Goal: Complete application form

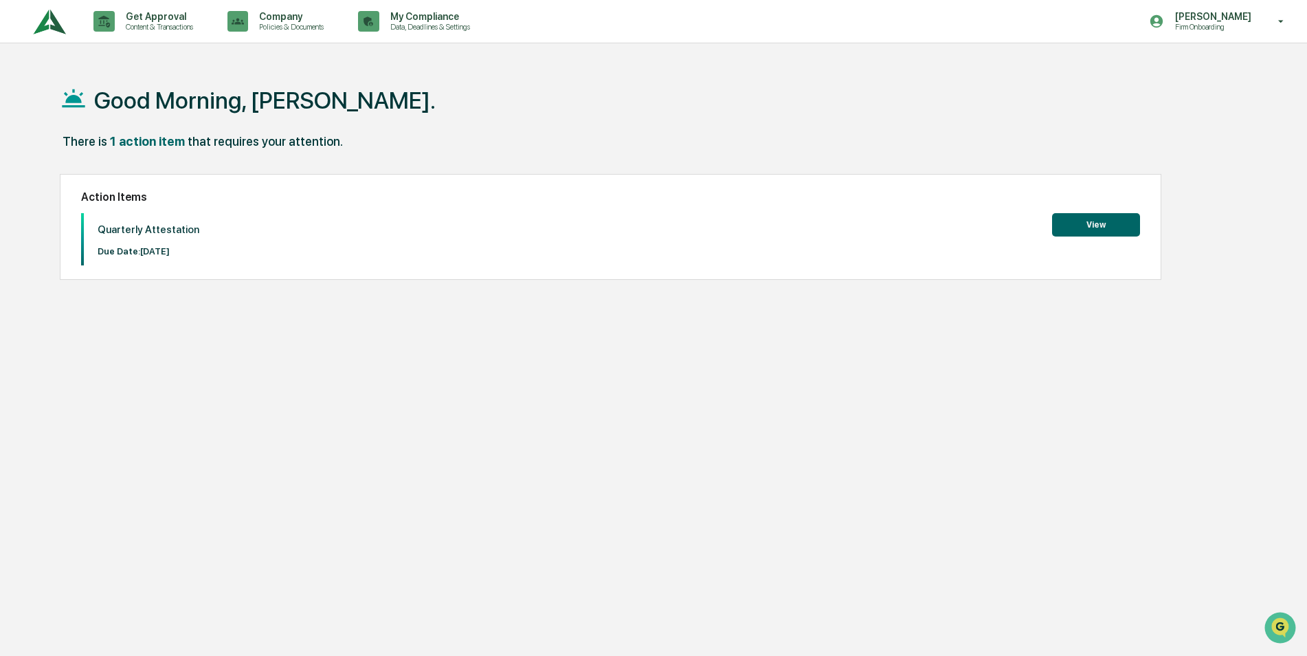
click at [1087, 224] on button "View" at bounding box center [1096, 224] width 88 height 23
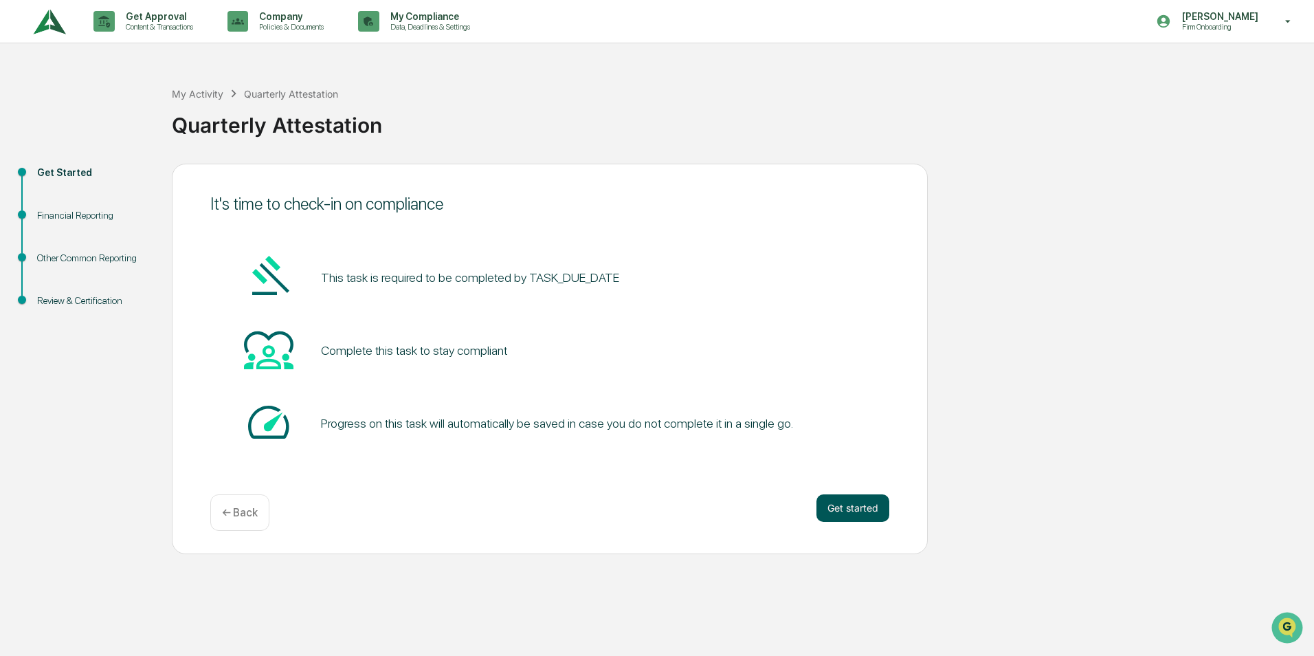
click at [837, 509] on button "Get started" at bounding box center [853, 507] width 73 height 27
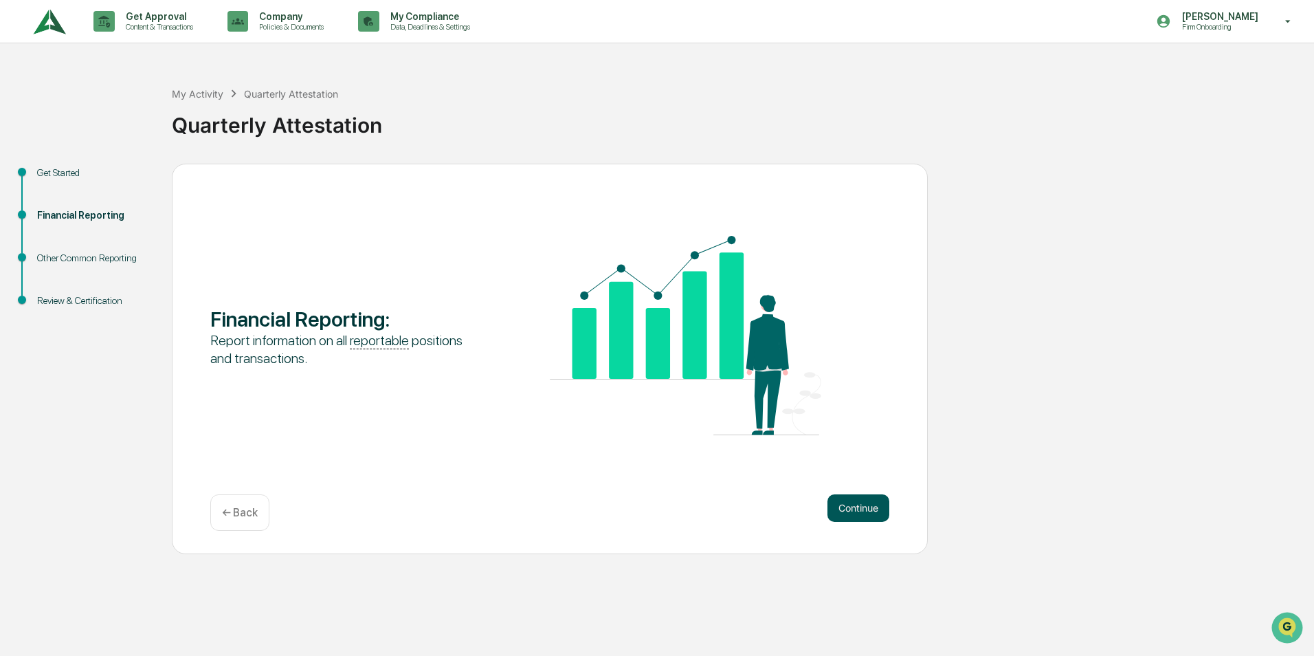
click at [841, 509] on button "Continue" at bounding box center [859, 507] width 62 height 27
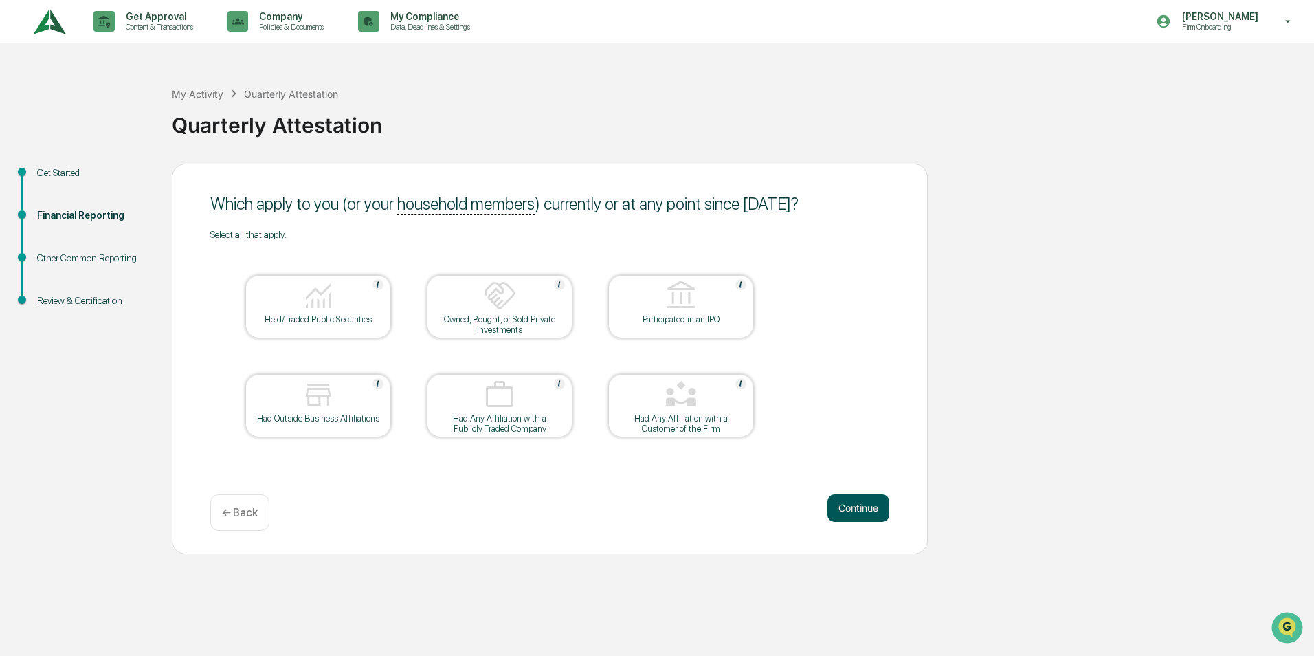
click at [849, 506] on button "Continue" at bounding box center [859, 507] width 62 height 27
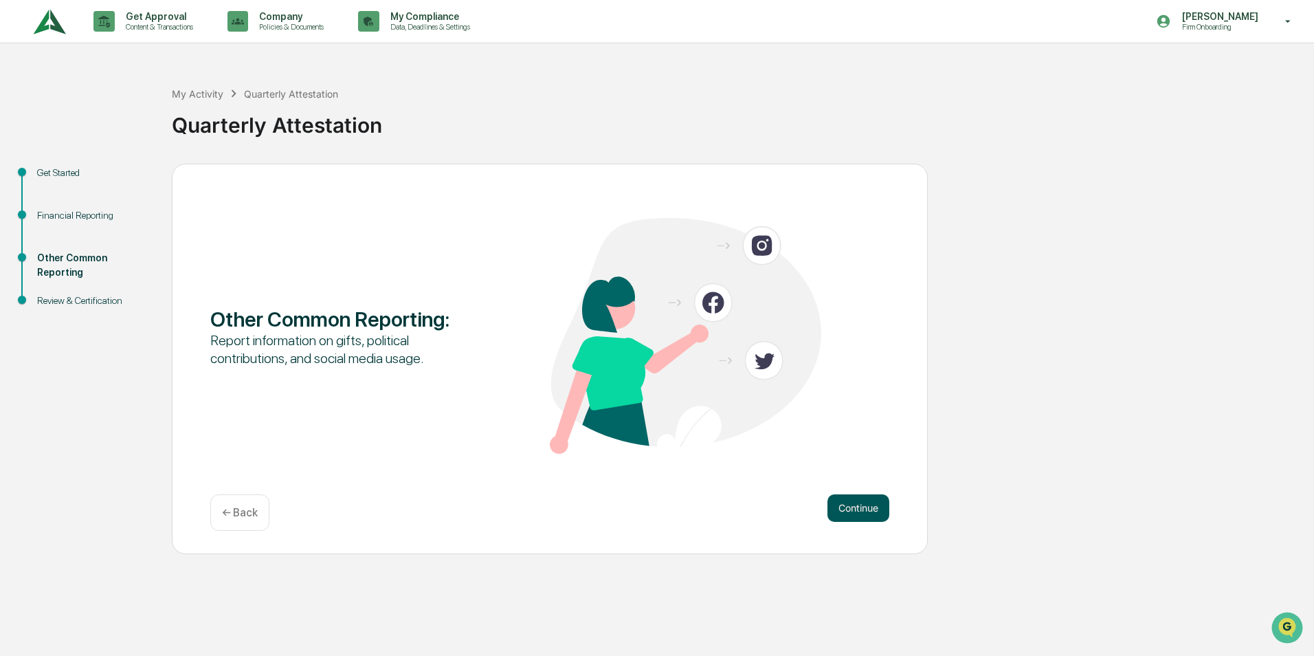
click at [855, 510] on button "Continue" at bounding box center [859, 507] width 62 height 27
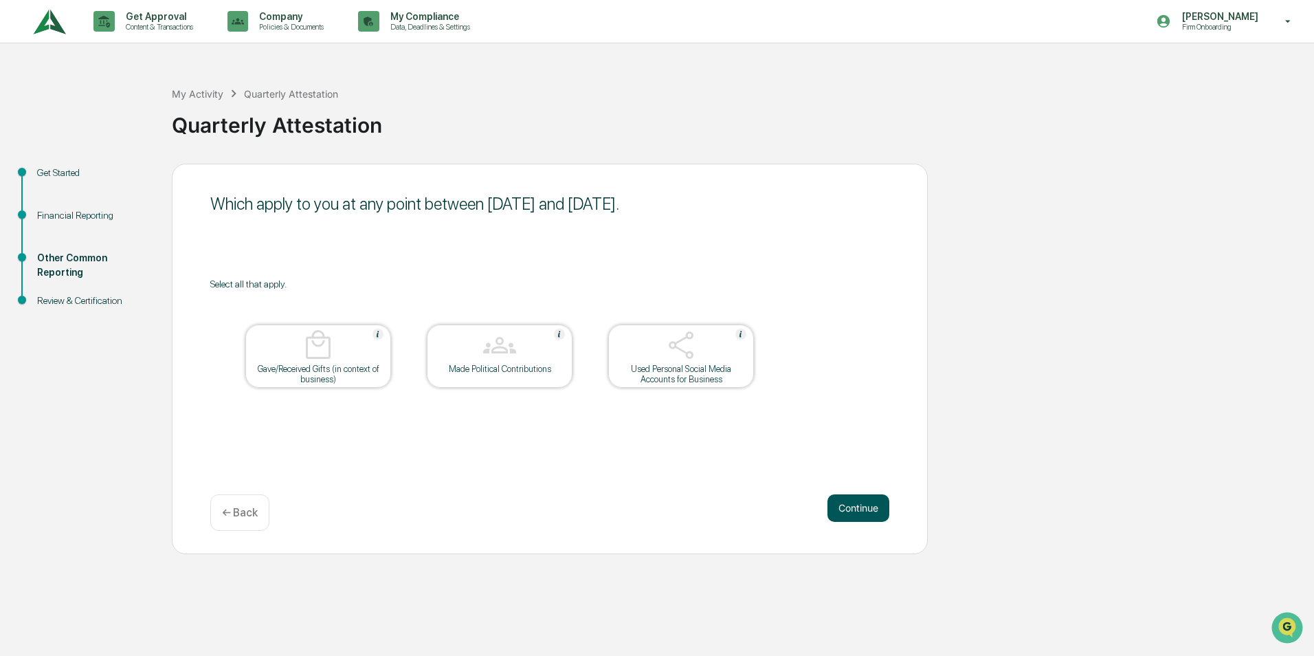
click at [845, 507] on button "Continue" at bounding box center [859, 507] width 62 height 27
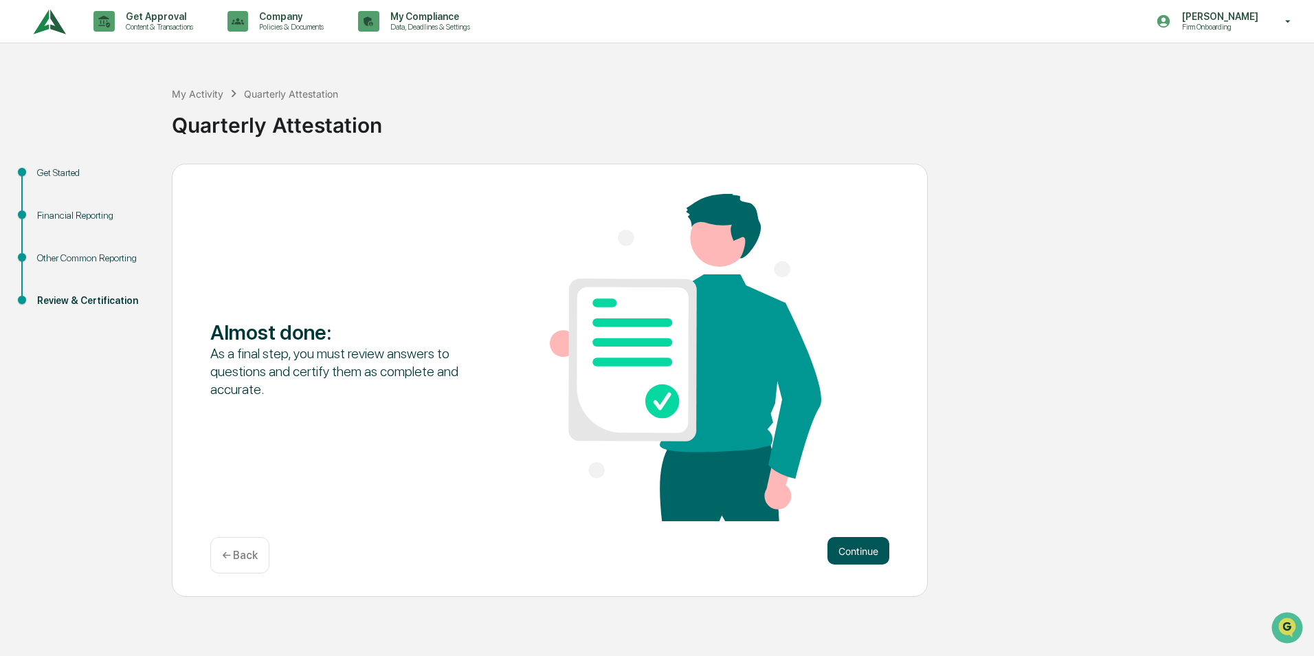
click at [875, 553] on button "Continue" at bounding box center [859, 550] width 62 height 27
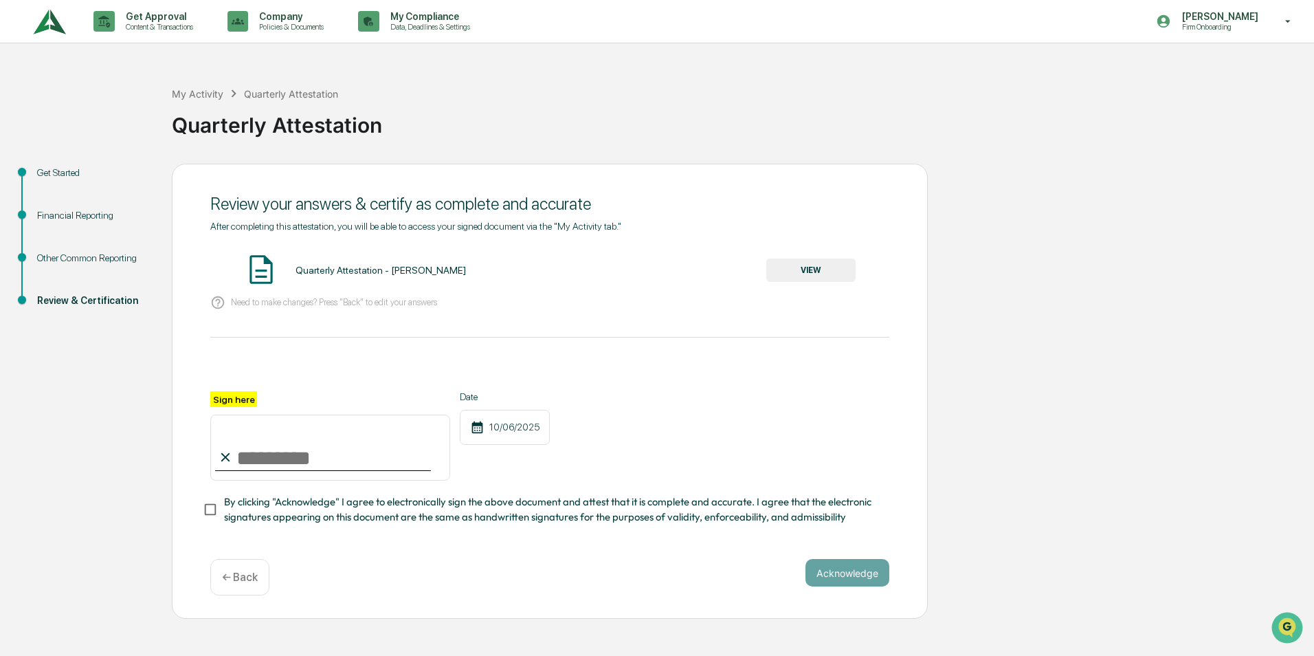
click at [234, 399] on label "Sign here" at bounding box center [233, 399] width 47 height 16
click at [234, 414] on input "Sign here" at bounding box center [330, 447] width 240 height 66
click at [801, 265] on button "VIEW" at bounding box center [810, 269] width 89 height 23
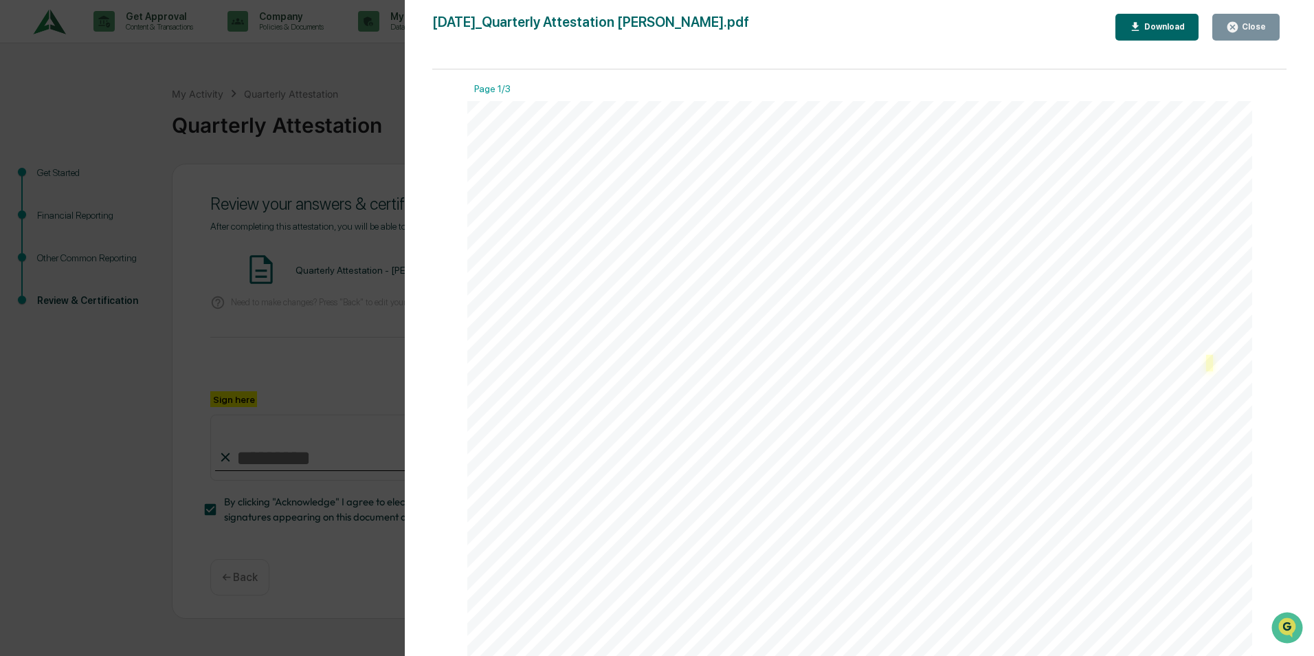
click at [1206, 364] on link at bounding box center [1209, 363] width 7 height 16
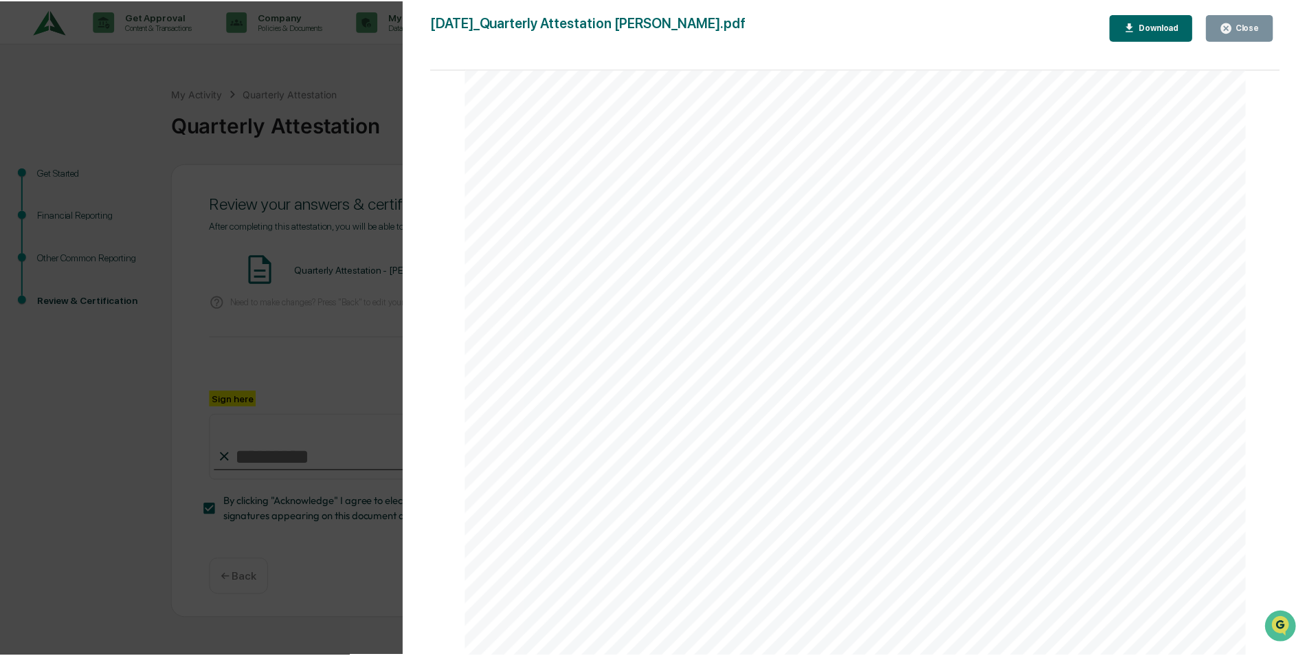
scroll to position [2868, 0]
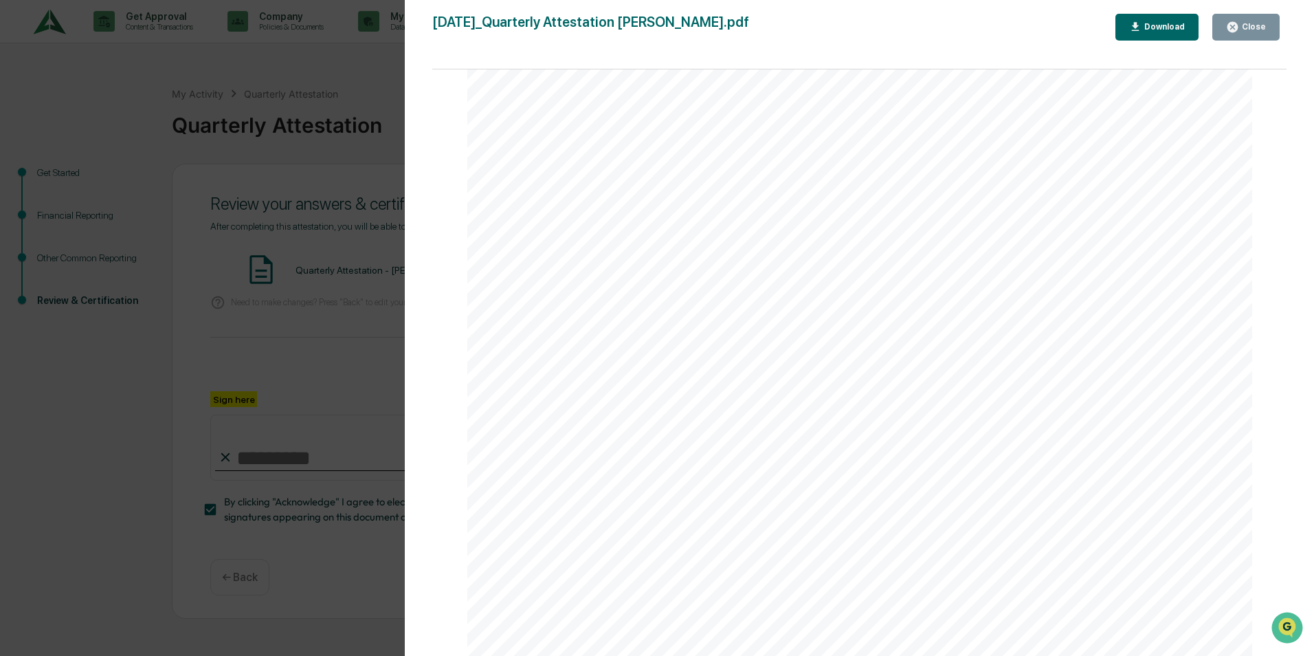
click at [1228, 25] on button "Close" at bounding box center [1246, 27] width 67 height 27
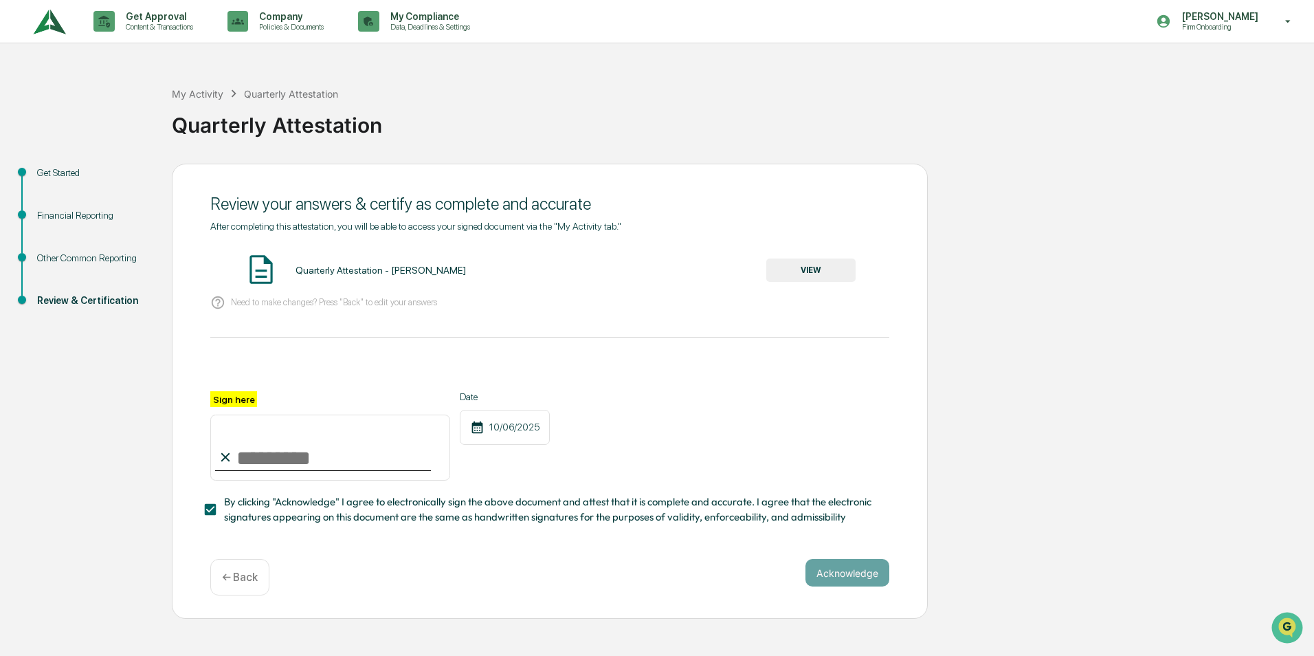
click at [230, 401] on label "Sign here" at bounding box center [233, 399] width 47 height 16
click at [230, 414] on input "Sign here" at bounding box center [330, 447] width 240 height 66
click at [263, 456] on input "Sign here" at bounding box center [330, 447] width 240 height 66
type input "**********"
click at [848, 571] on button "Acknowledge" at bounding box center [848, 572] width 84 height 27
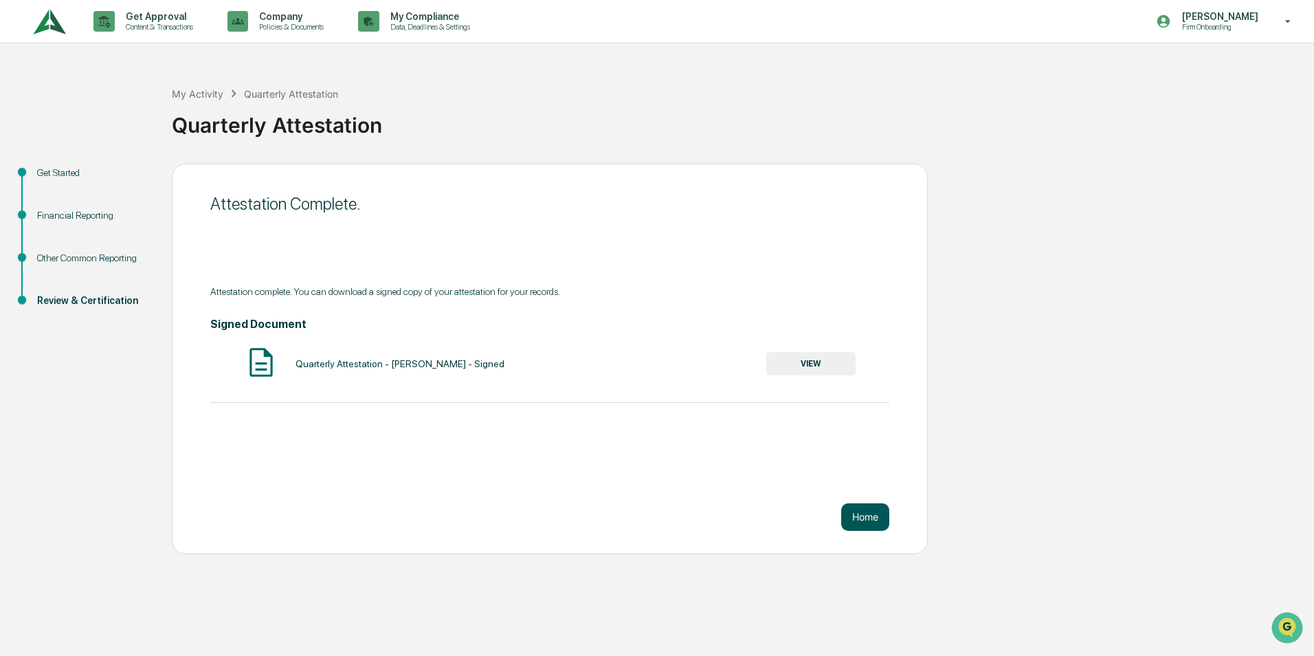
click at [856, 514] on button "Home" at bounding box center [865, 516] width 48 height 27
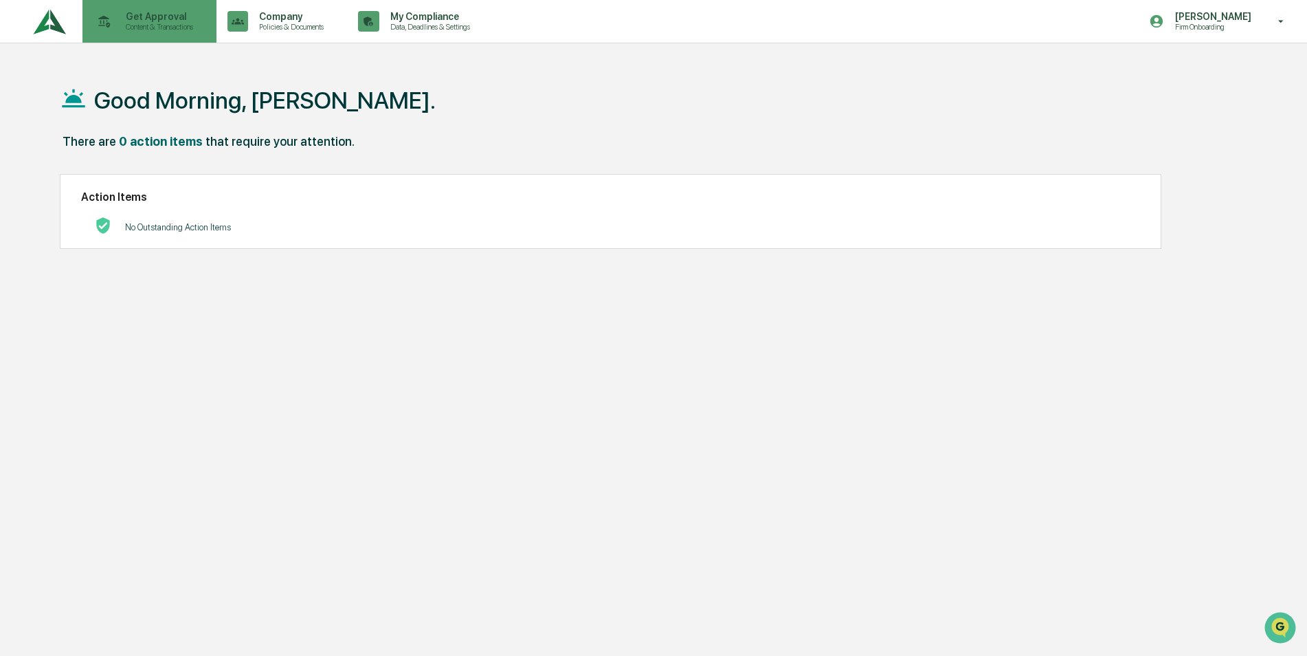
click at [173, 21] on p "Get Approval" at bounding box center [157, 16] width 85 height 11
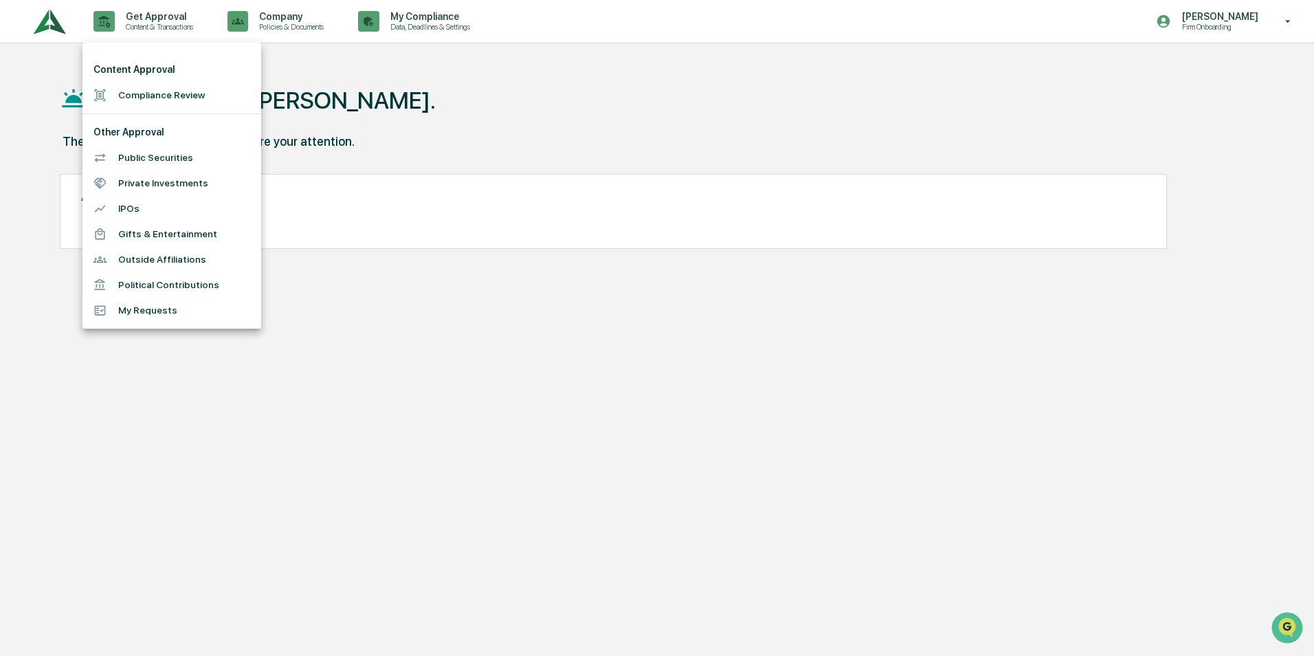
click at [289, 25] on div at bounding box center [657, 328] width 1314 height 656
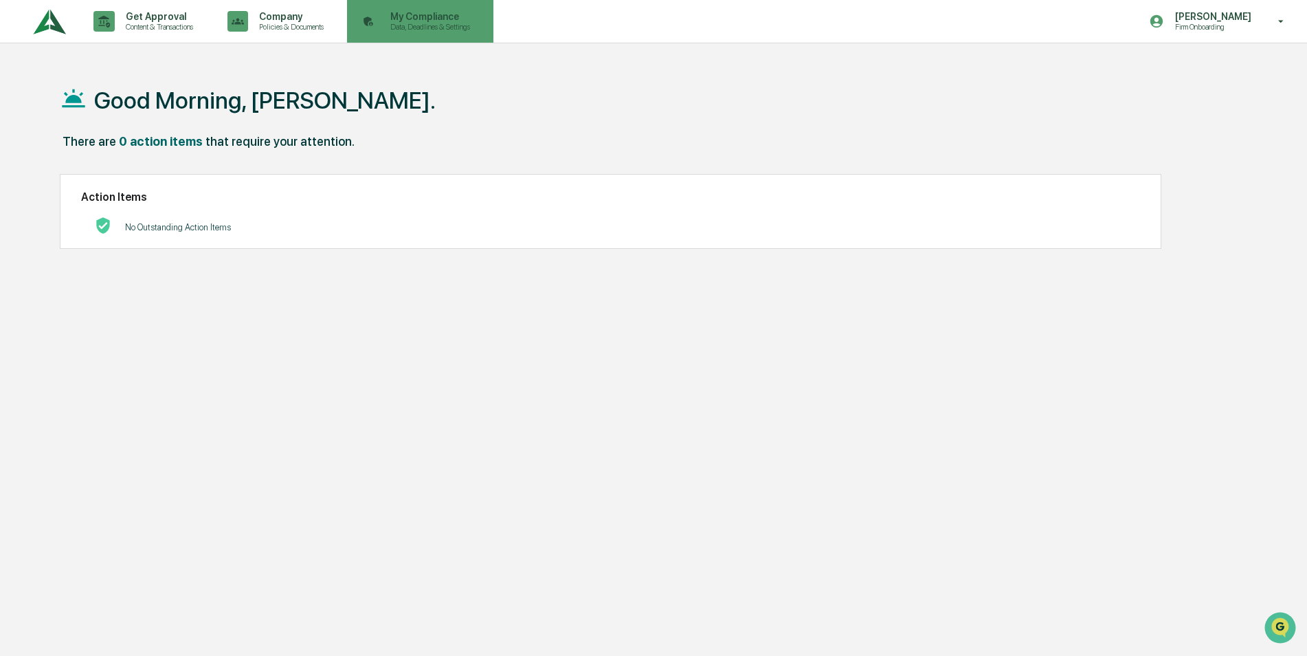
click at [379, 15] on icon at bounding box center [368, 21] width 21 height 21
